Goal: Information Seeking & Learning: Learn about a topic

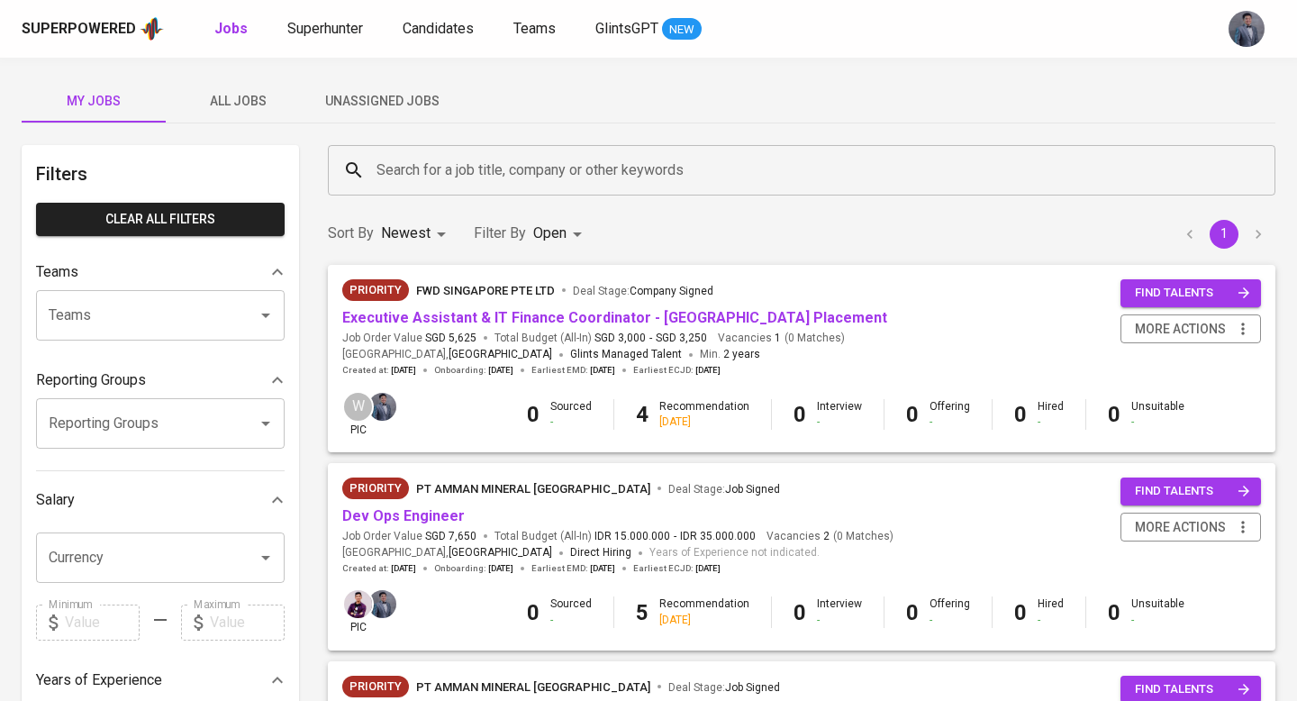
click at [255, 104] on span "All Jobs" at bounding box center [238, 101] width 123 height 23
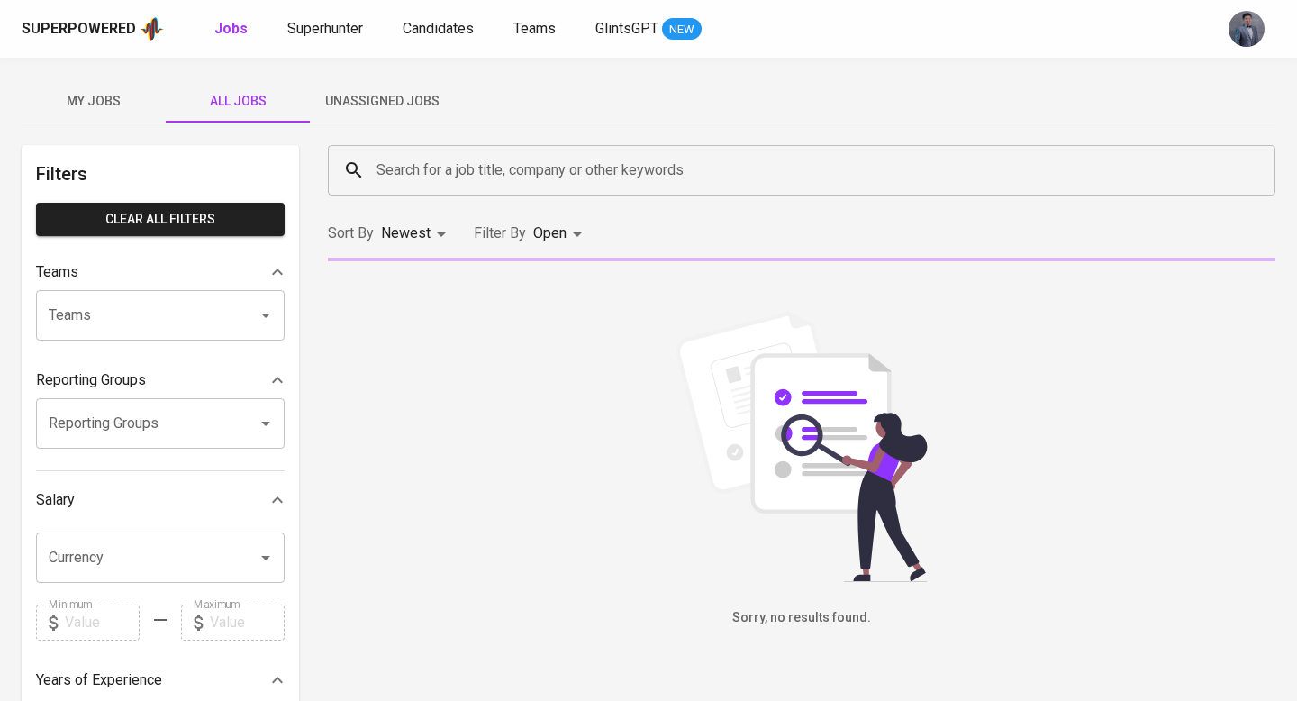
click at [476, 178] on input "Search for a job title, company or other keywords" at bounding box center [806, 170] width 869 height 34
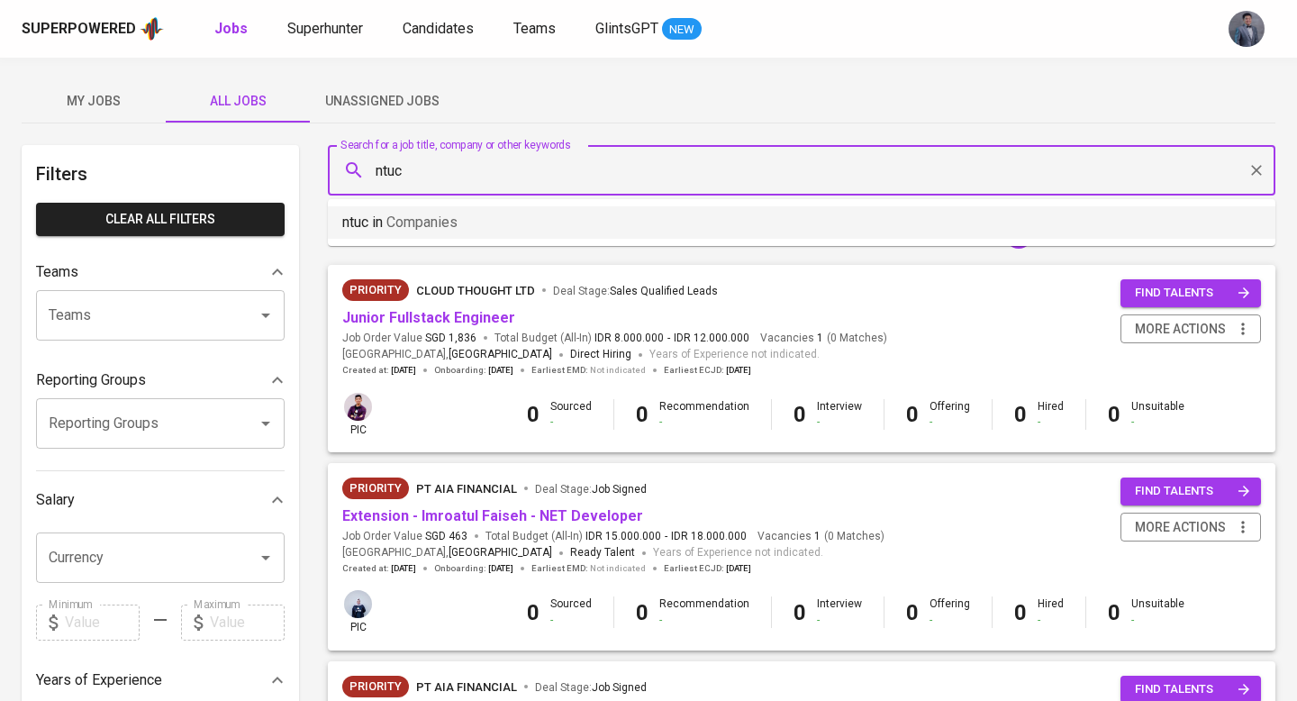
click at [504, 223] on li "ntuc in Companies" at bounding box center [802, 222] width 948 height 32
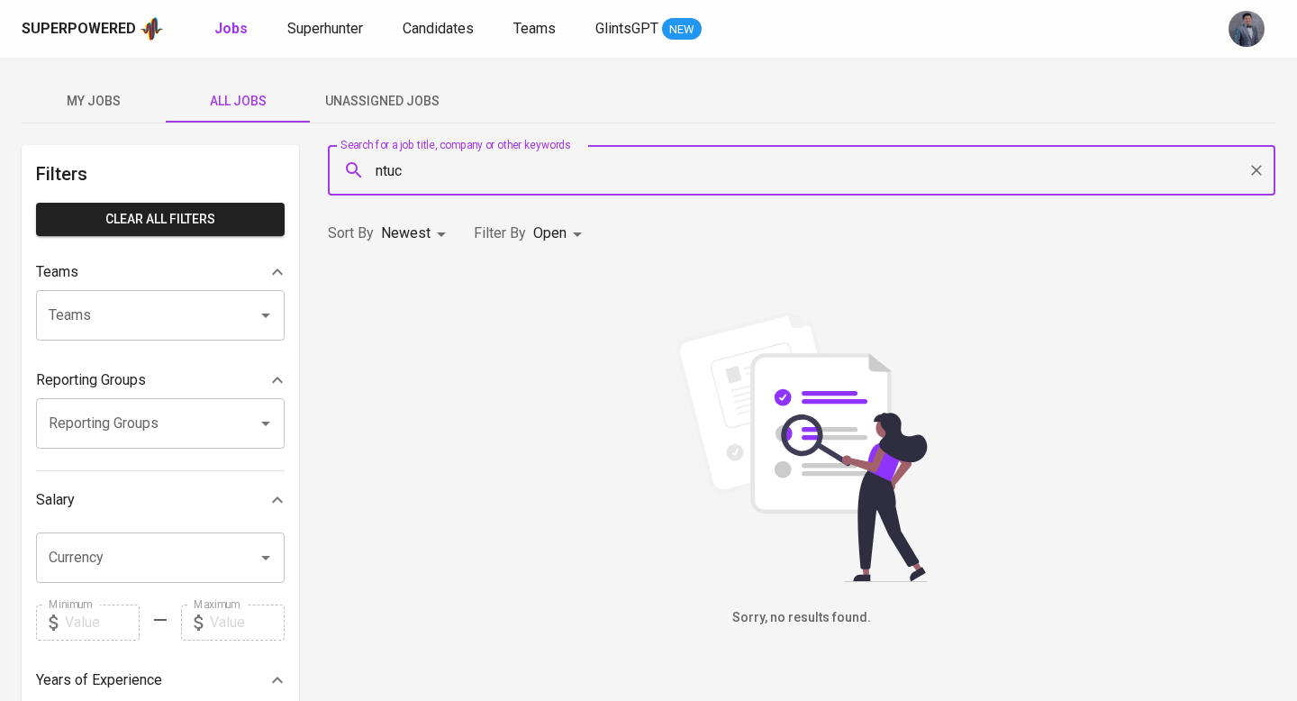
click at [478, 176] on input "ntuc" at bounding box center [806, 170] width 869 height 34
click at [171, 295] on div "Teams" at bounding box center [160, 315] width 249 height 50
type input "NTUC"
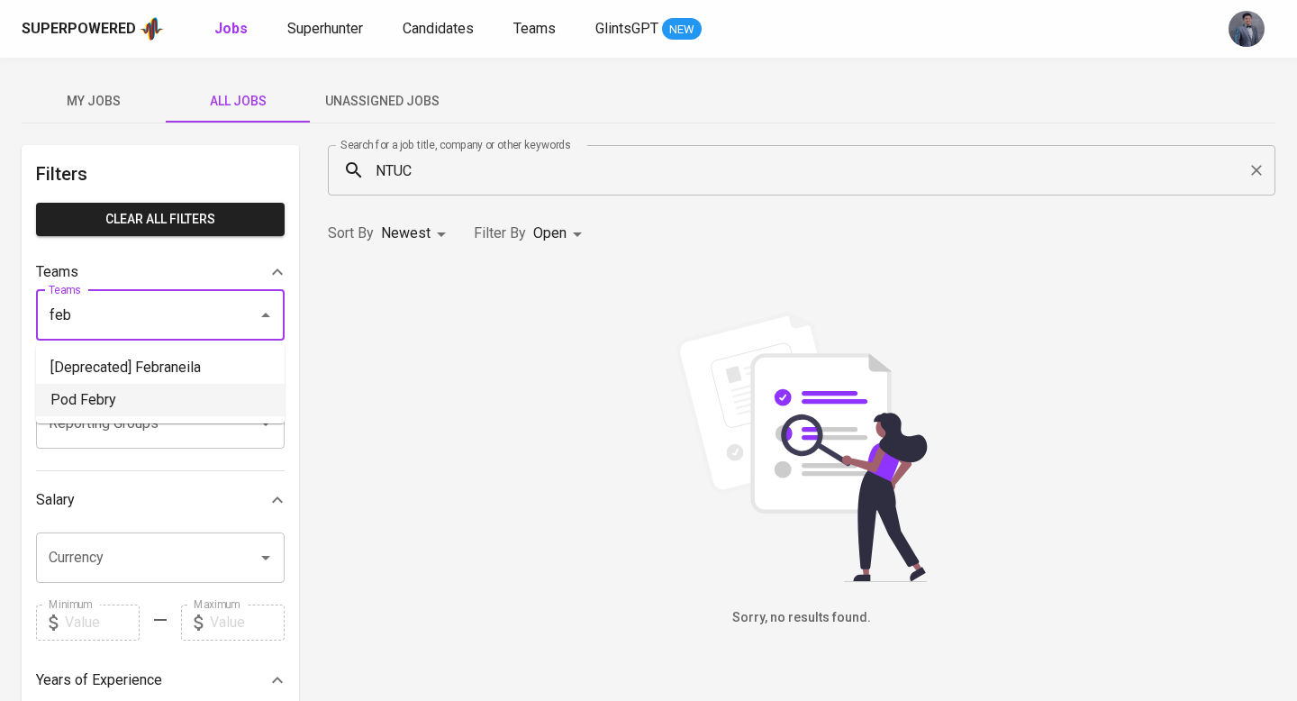
drag, startPoint x: 120, startPoint y: 385, endPoint x: 171, endPoint y: 353, distance: 60.3
click at [119, 385] on li "Pod Febry" at bounding box center [160, 400] width 249 height 32
type input "feb"
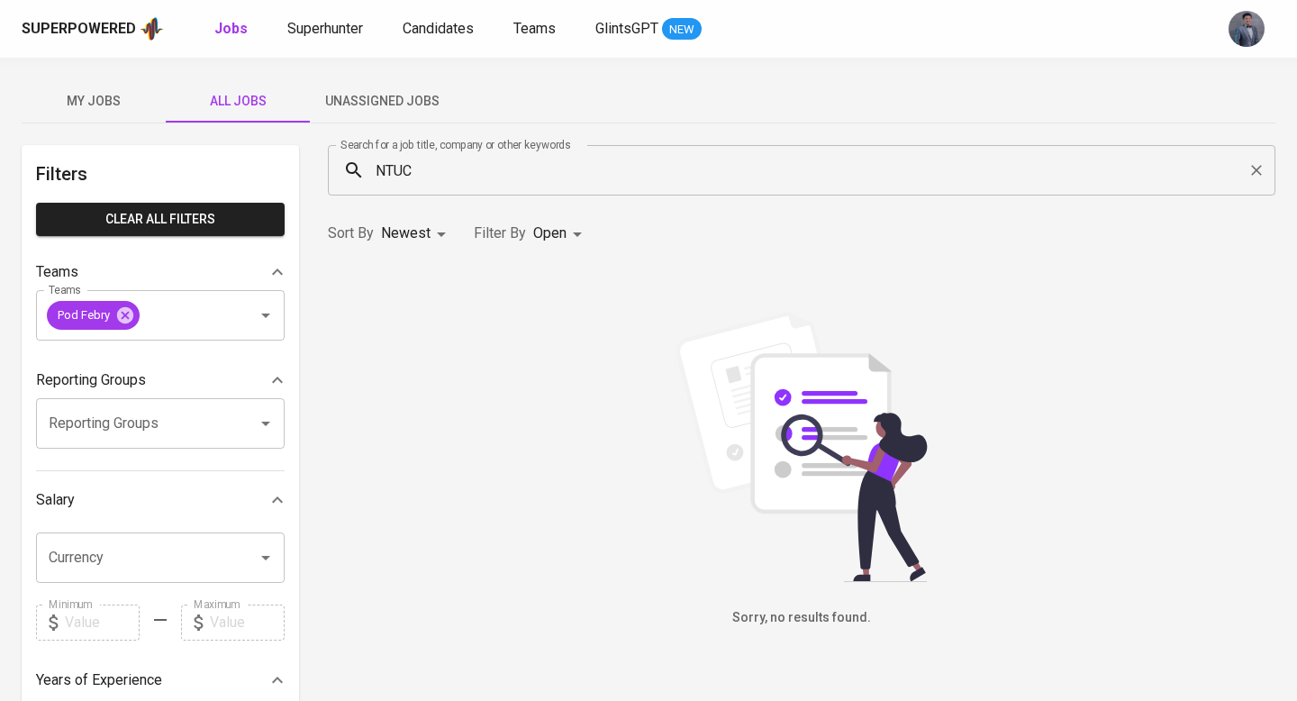
click at [1264, 166] on icon "Clear" at bounding box center [1257, 170] width 18 height 18
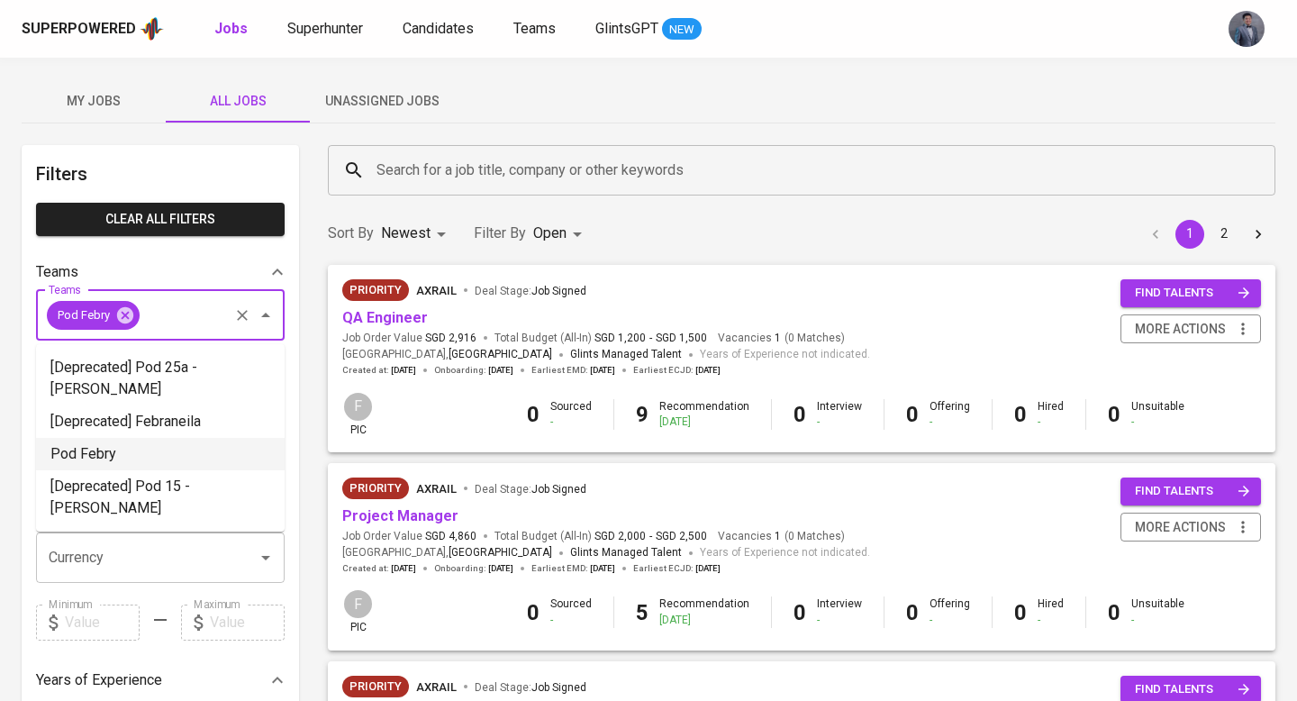
click at [148, 306] on input "Teams" at bounding box center [184, 315] width 84 height 34
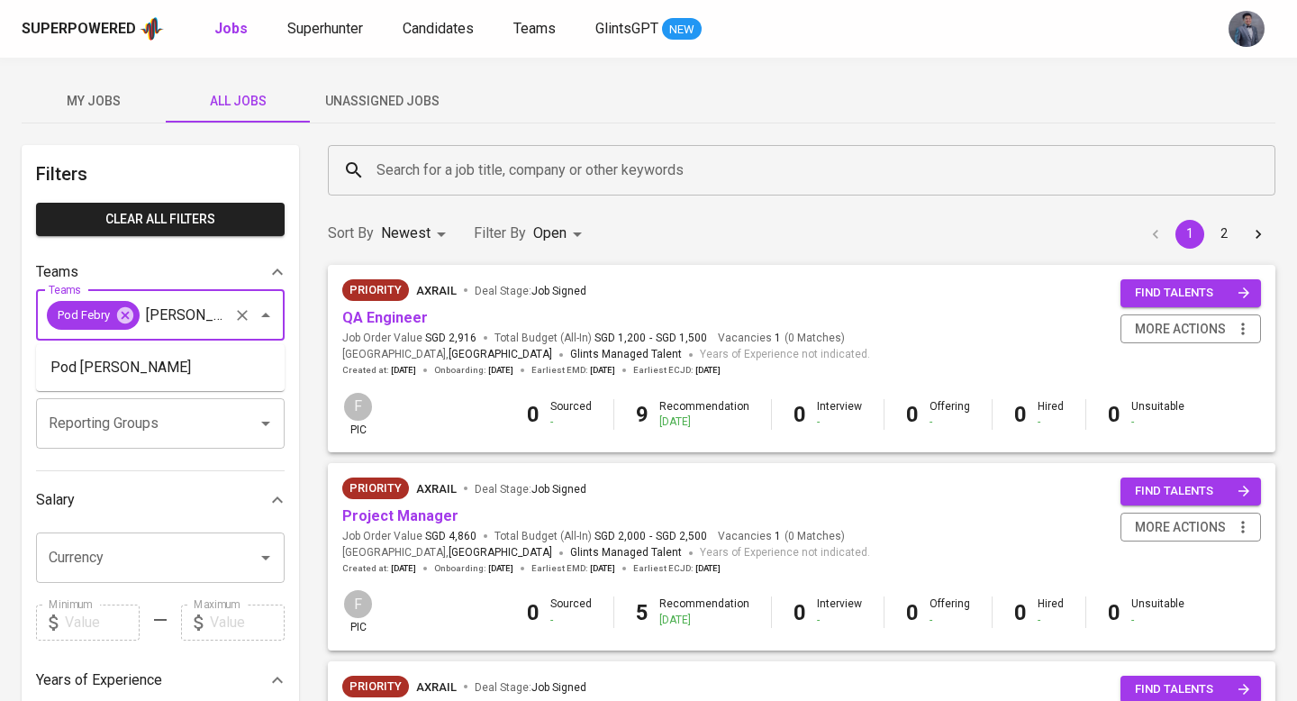
click at [150, 369] on li "Pod [PERSON_NAME]" at bounding box center [160, 367] width 249 height 32
type input "[PERSON_NAME]"
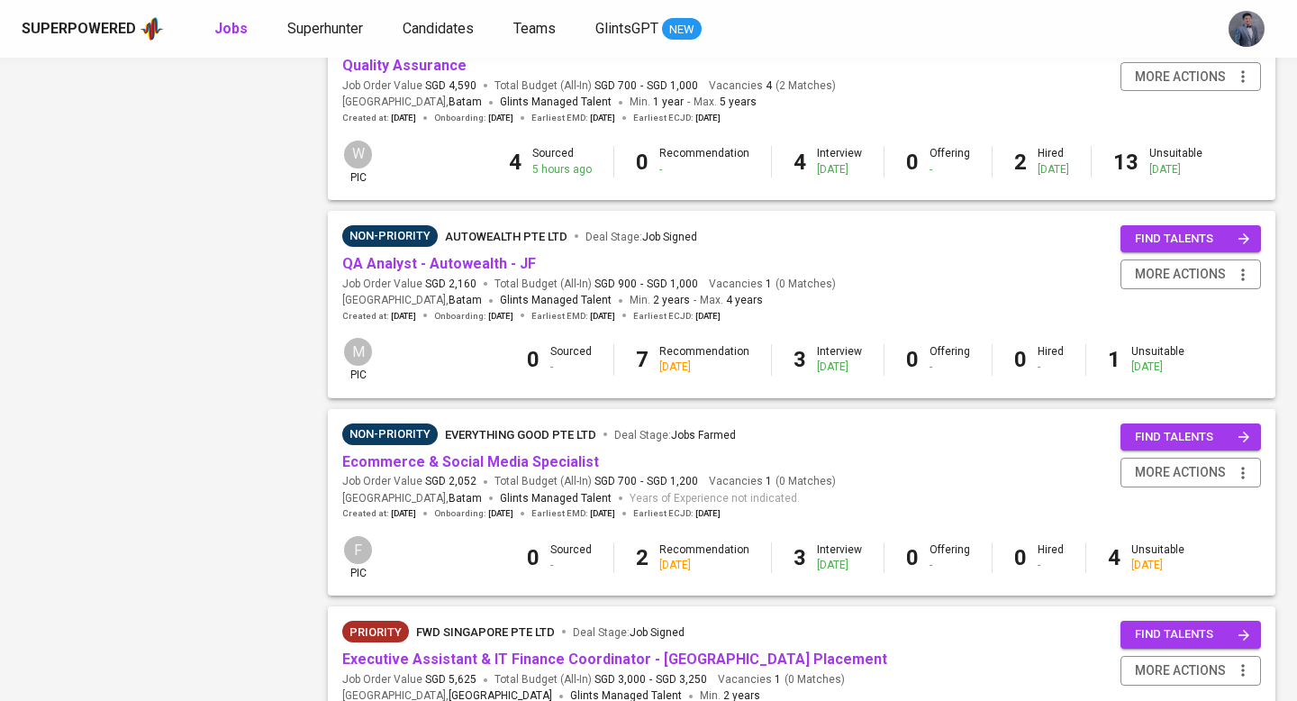
scroll to position [1660, 0]
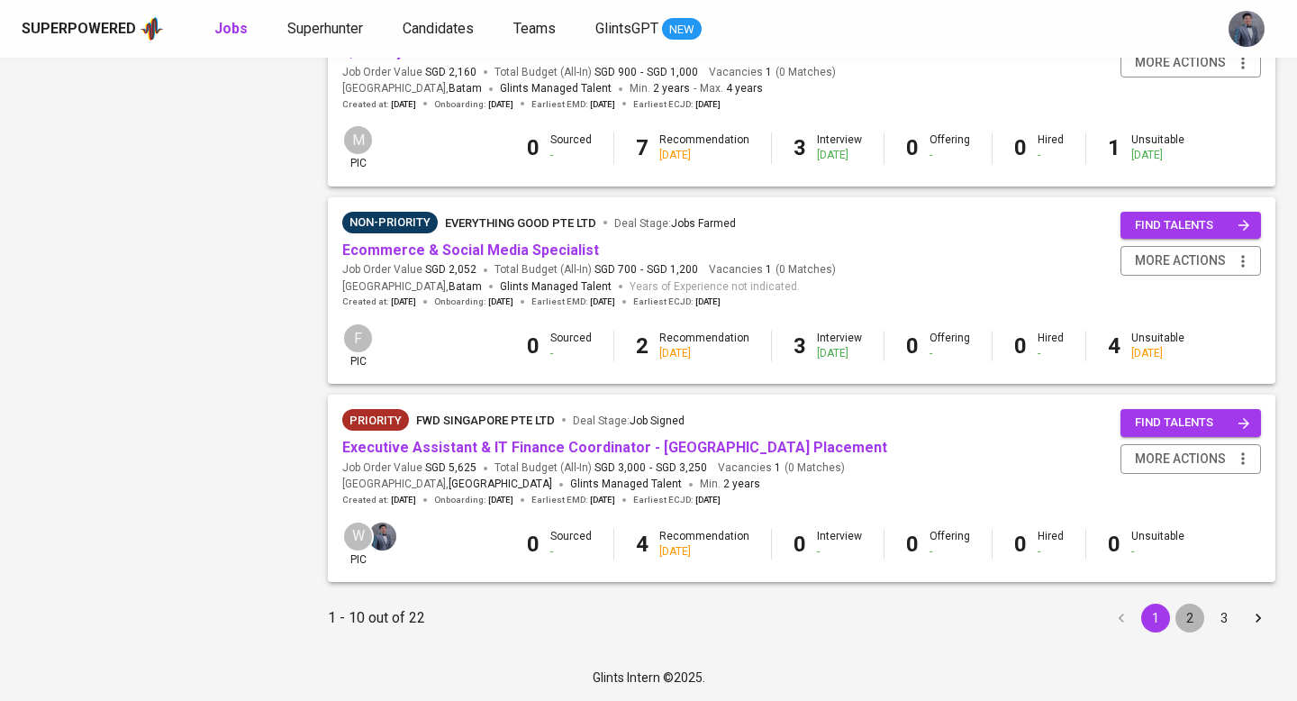
click at [1188, 624] on button "2" at bounding box center [1190, 618] width 29 height 29
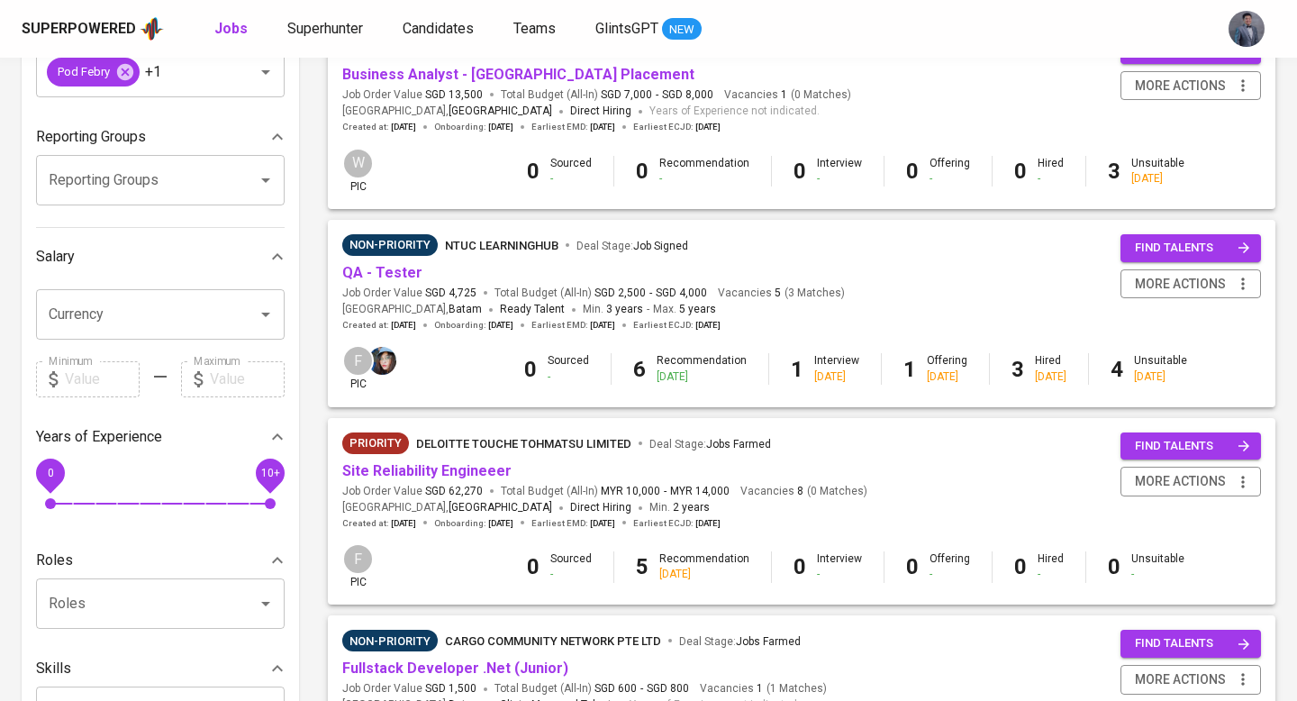
scroll to position [247, 0]
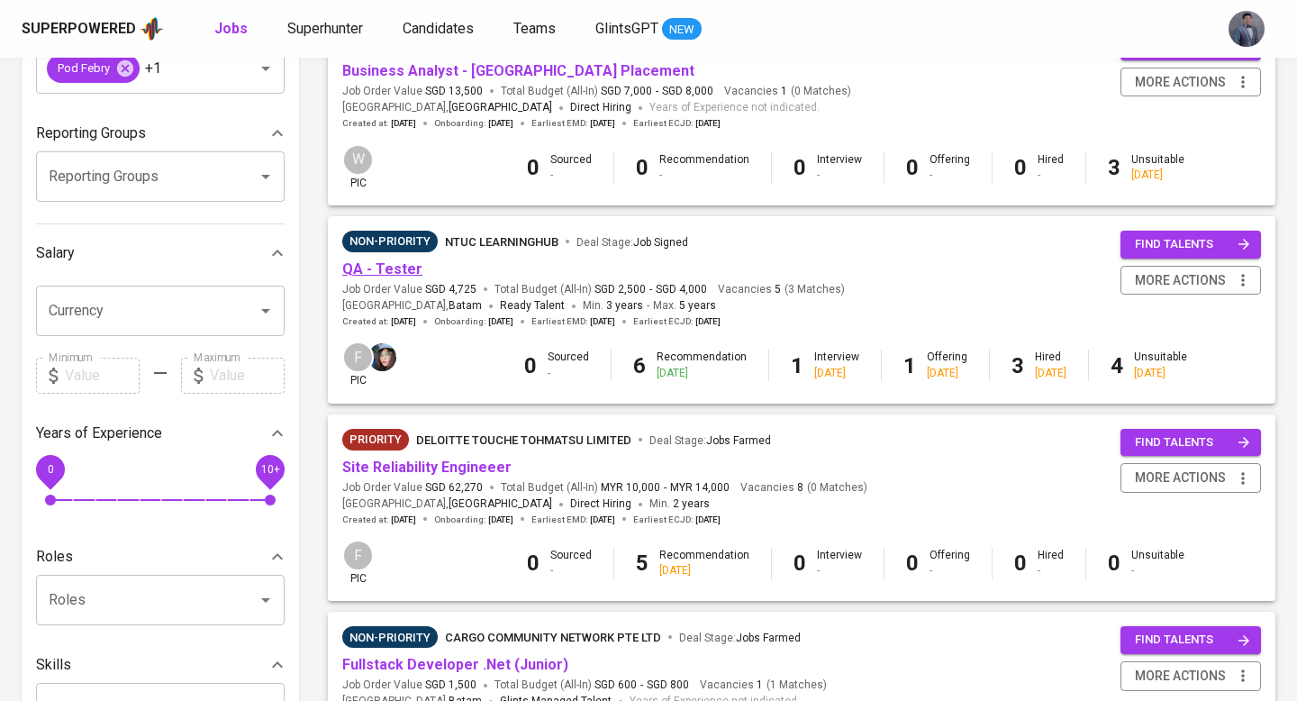
click at [396, 273] on link "QA - Tester" at bounding box center [382, 268] width 80 height 17
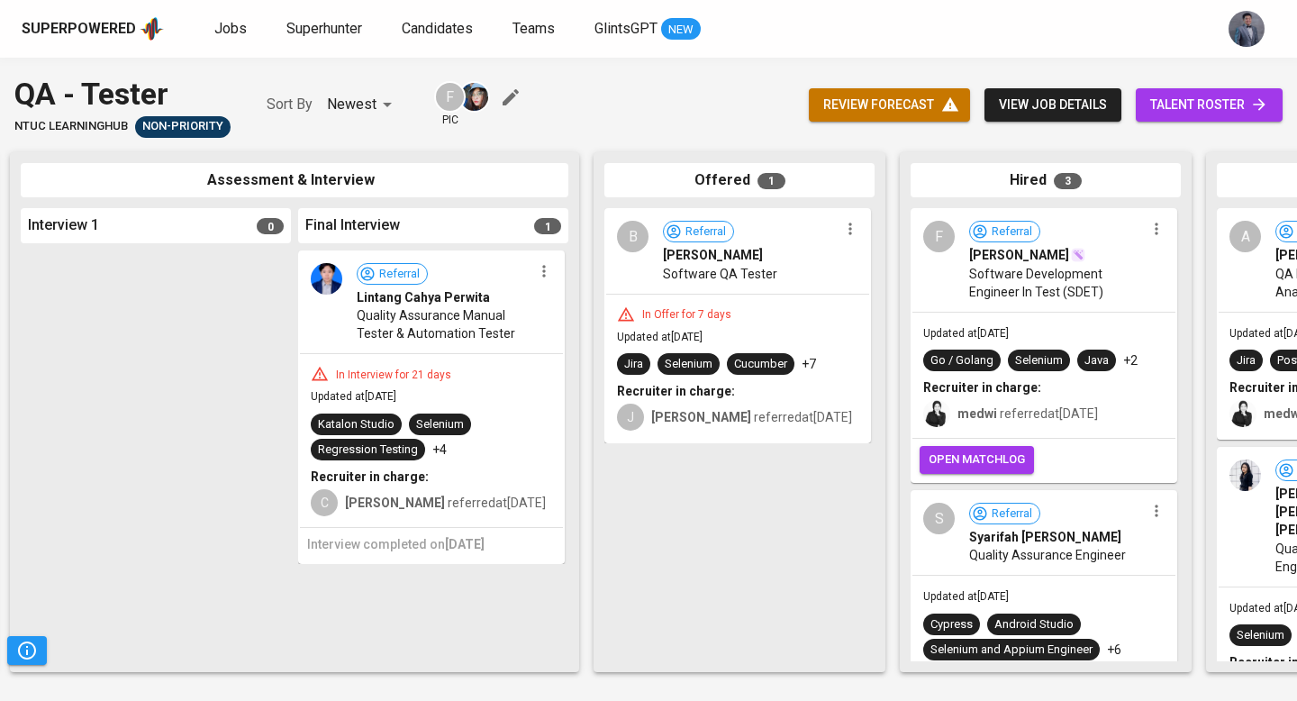
scroll to position [0, 618]
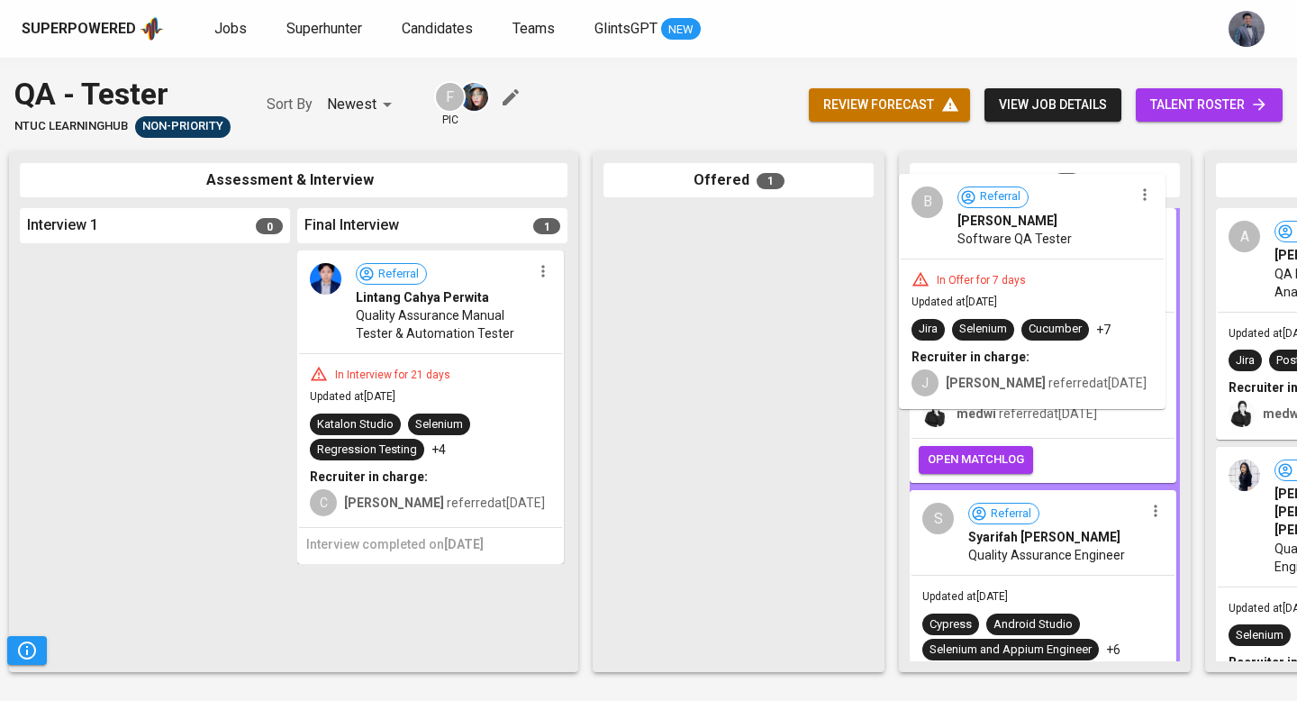
drag, startPoint x: 775, startPoint y: 284, endPoint x: 1075, endPoint y: 249, distance: 302.1
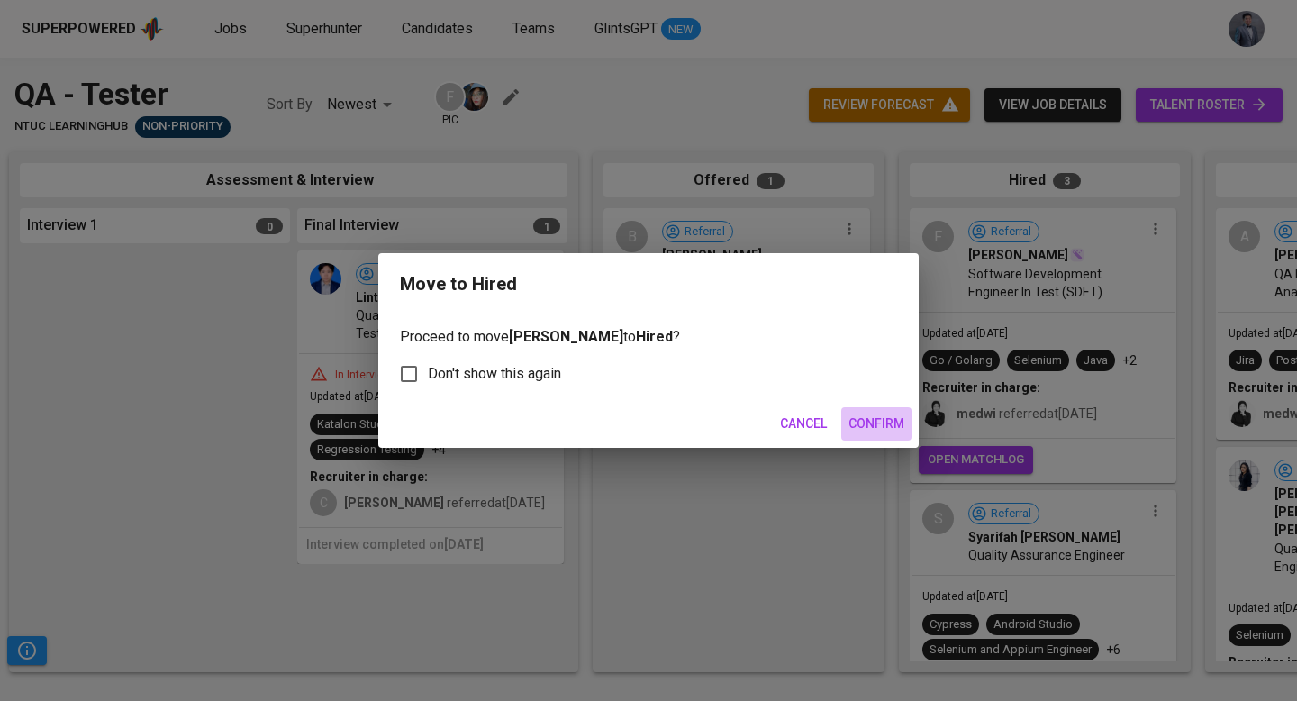
click at [880, 421] on span "Confirm" at bounding box center [877, 424] width 56 height 23
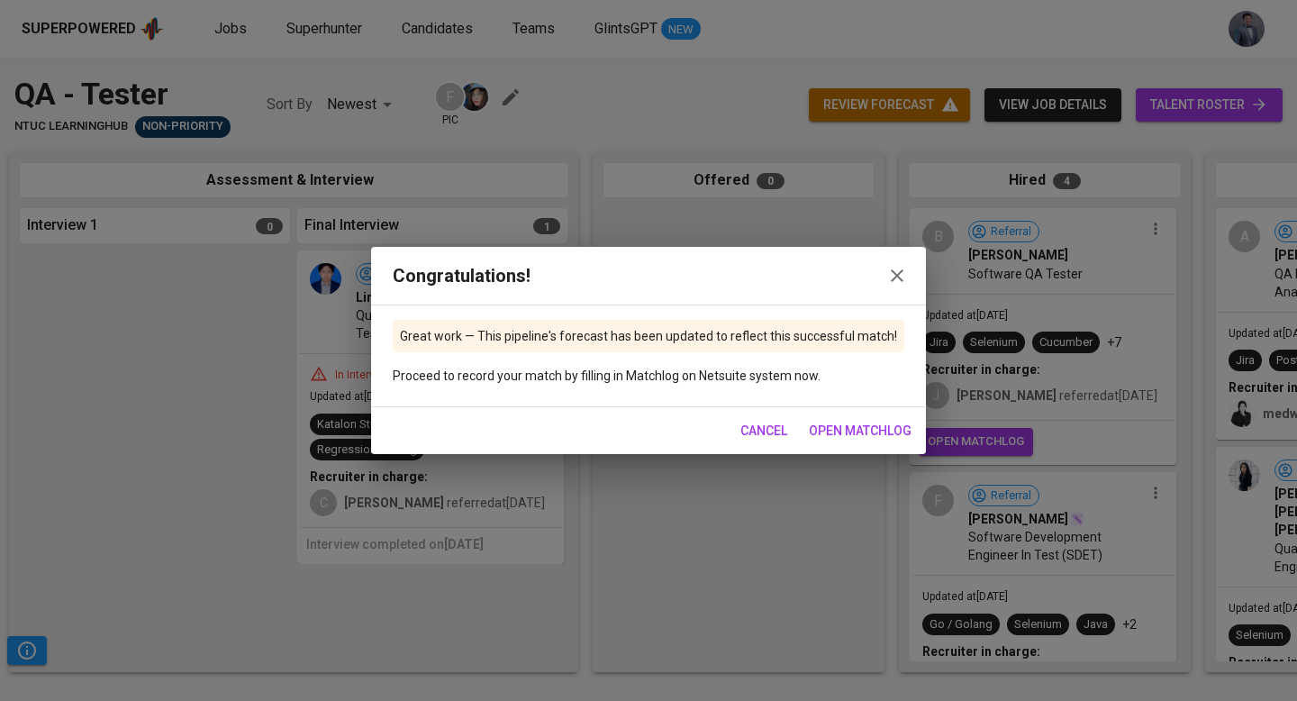
click at [762, 432] on span "Cancel" at bounding box center [764, 431] width 47 height 23
